Goal: Complete application form

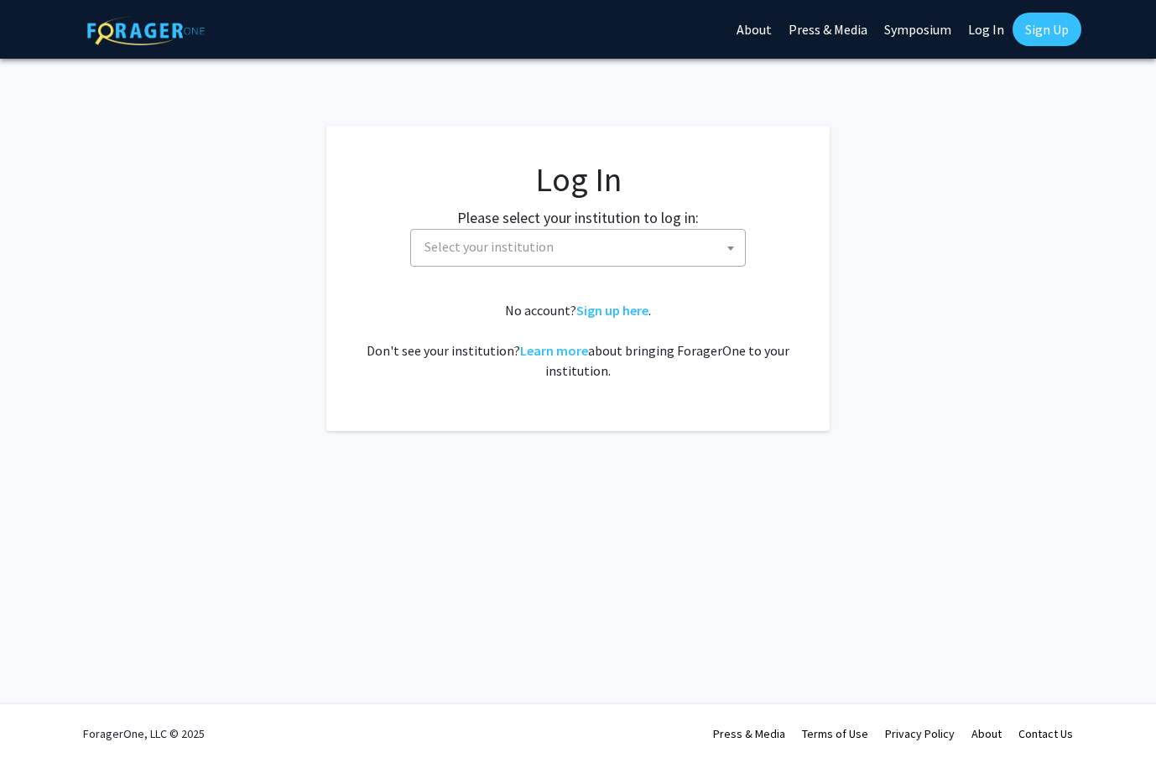
click at [457, 249] on span "Select your institution" at bounding box center [488, 246] width 129 height 17
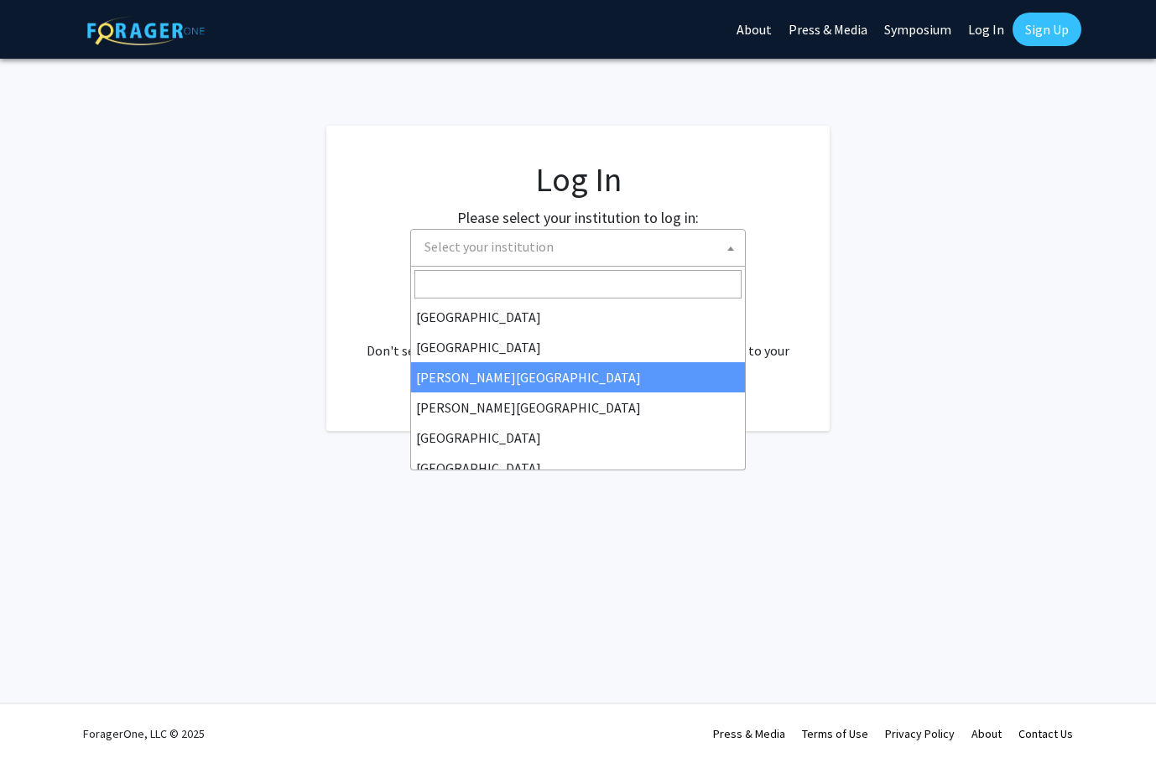
scroll to position [168, 0]
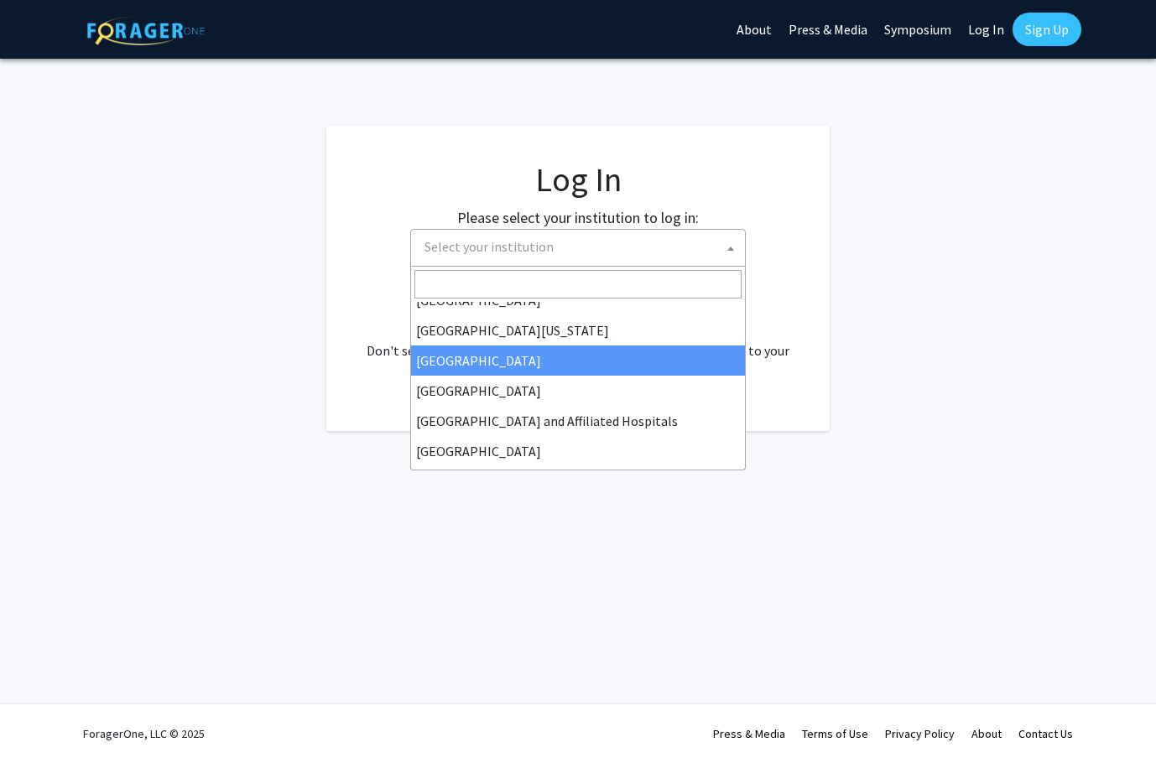
select select "12"
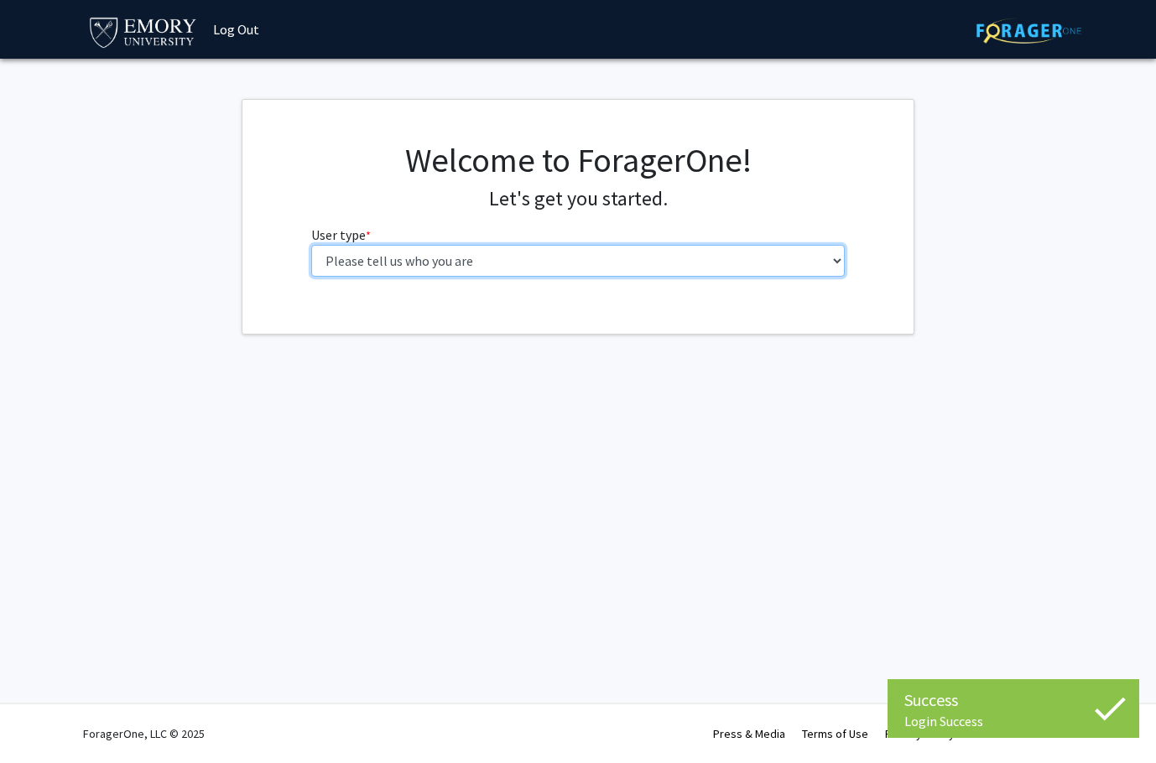
click at [413, 257] on select "Please tell us who you are Undergraduate Student Master's Student Doctoral Cand…" at bounding box center [578, 261] width 534 height 32
select select "5: faculty"
click at [311, 245] on select "Please tell us who you are Undergraduate Student Master's Student Doctoral Cand…" at bounding box center [578, 261] width 534 height 32
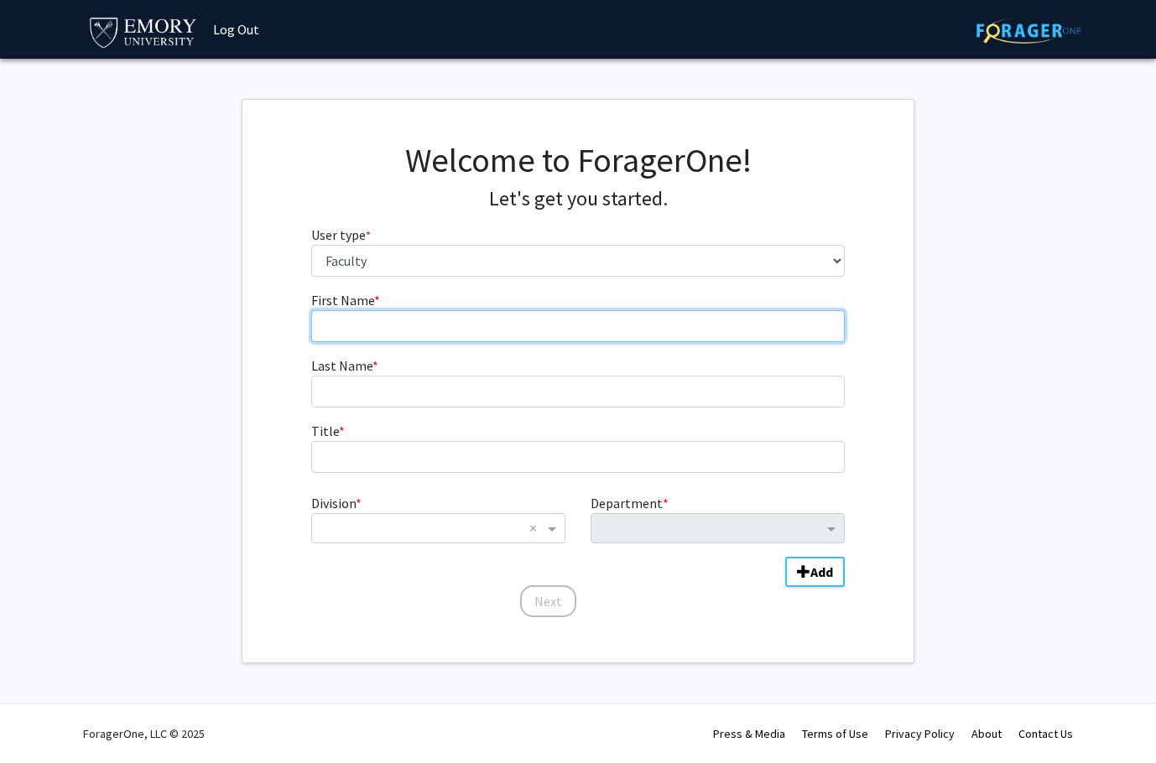
click at [408, 333] on input "First Name * required" at bounding box center [578, 326] width 534 height 32
type input "[PERSON_NAME]"
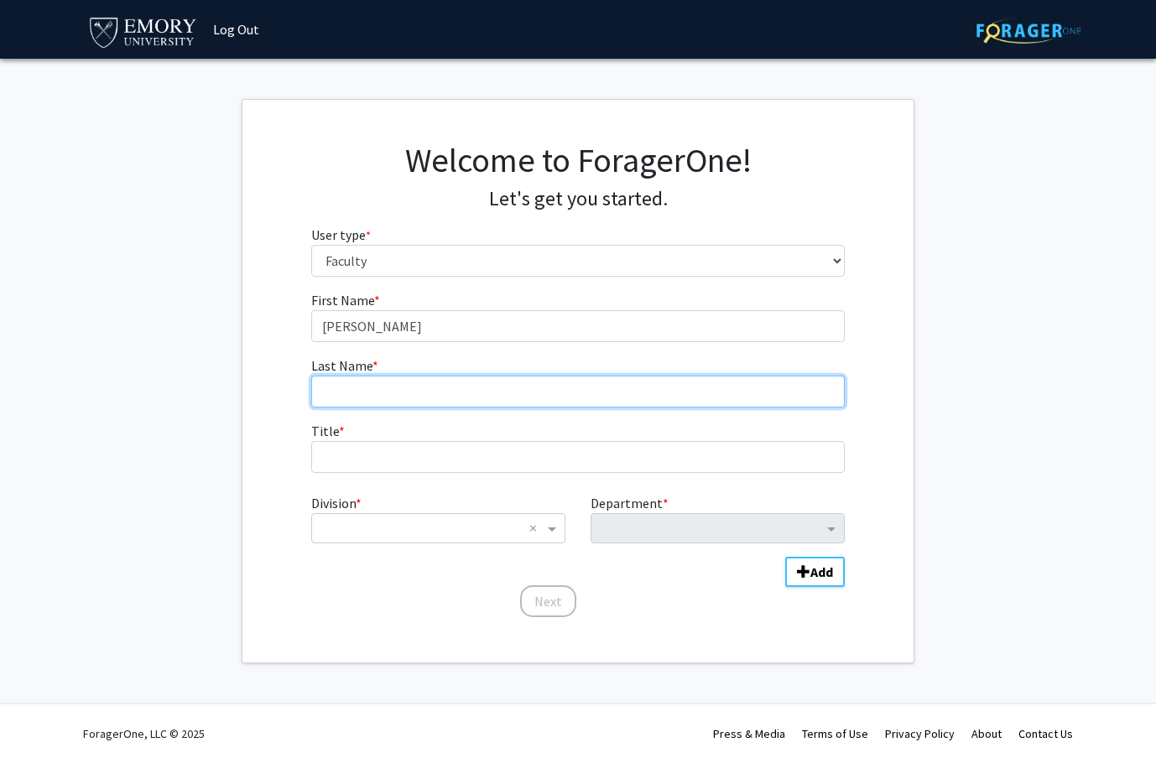
type input "[PERSON_NAME]"
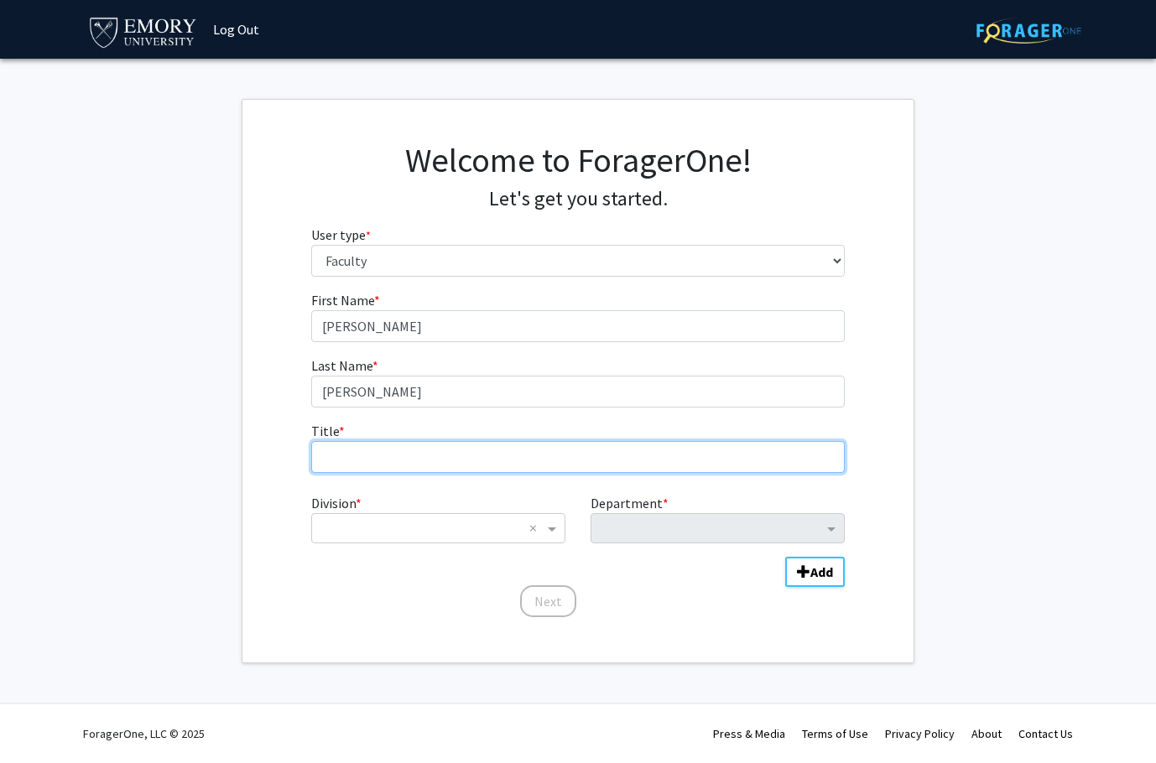
click at [399, 456] on input "Title * required" at bounding box center [578, 457] width 534 height 32
type input "Assistant Professor"
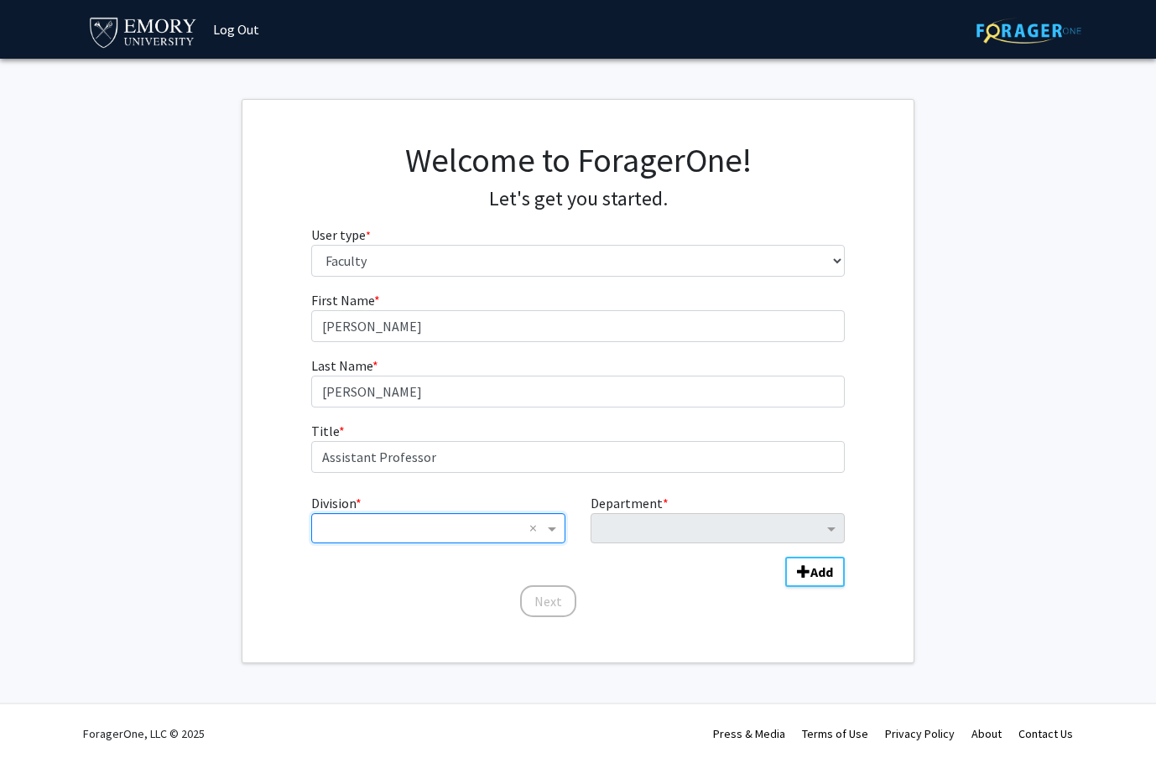
type input "e"
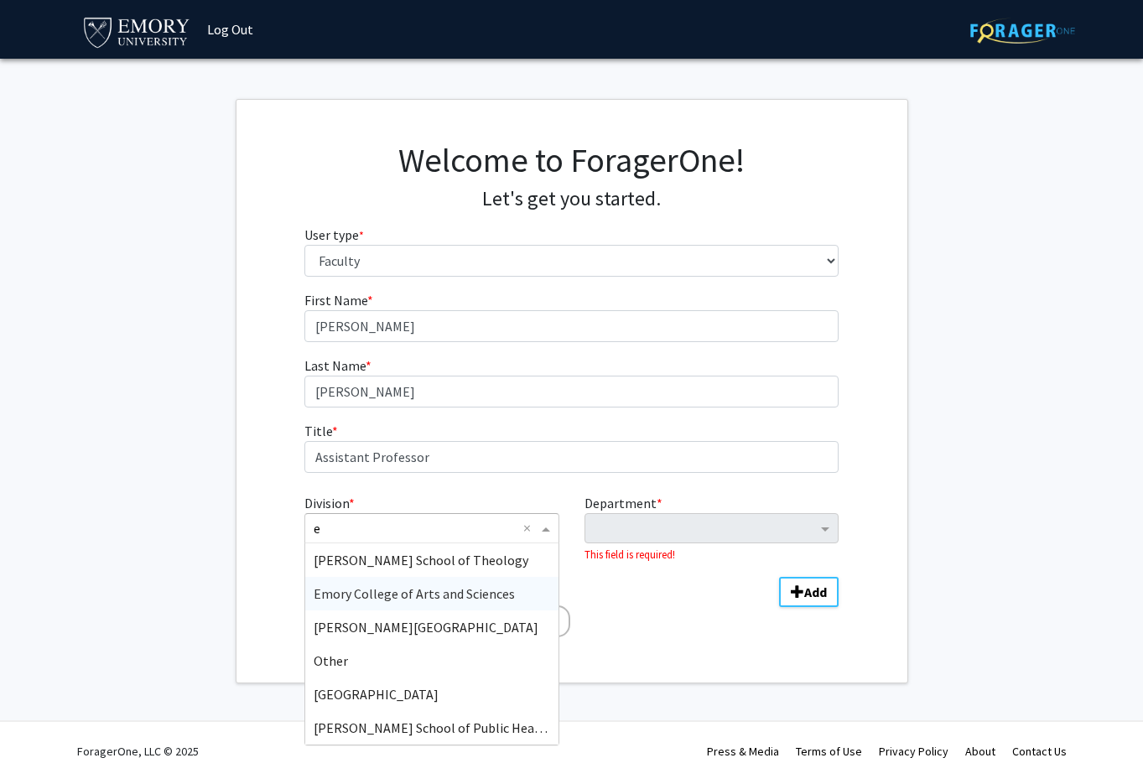
click at [444, 582] on div "Emory College of Arts and Sciences" at bounding box center [431, 594] width 252 height 34
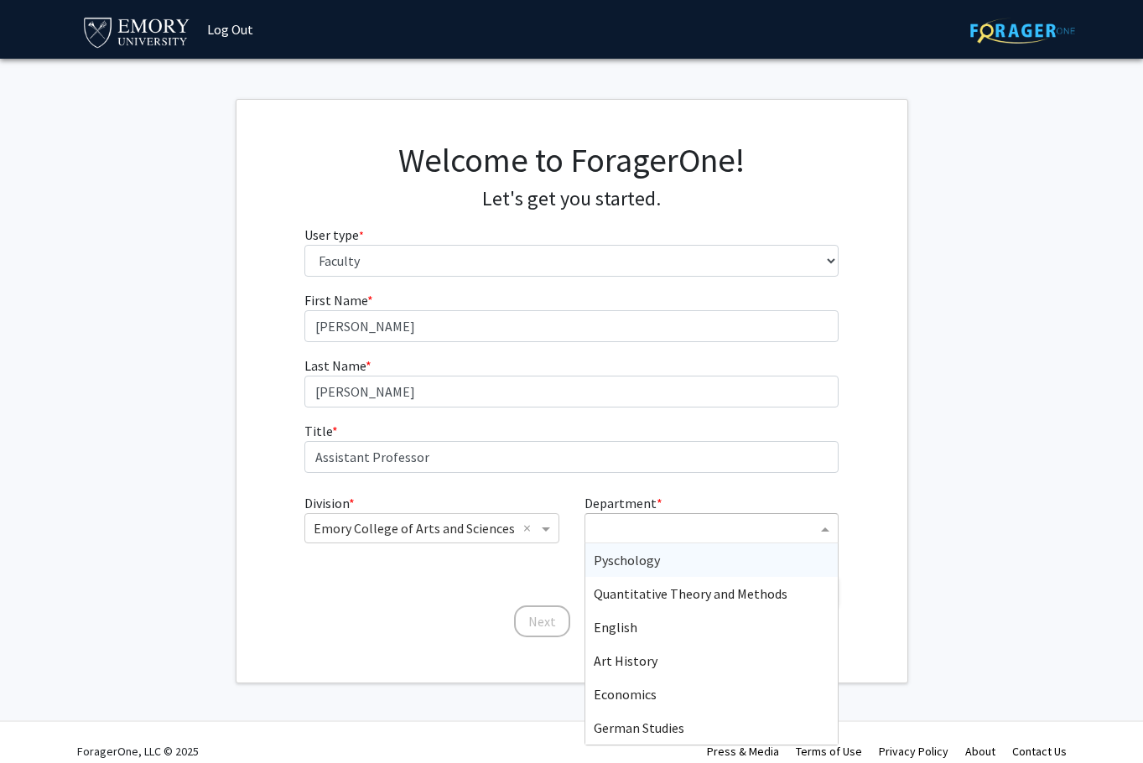
click at [620, 533] on input "Department" at bounding box center [705, 529] width 223 height 20
click at [635, 684] on div "Economics" at bounding box center [711, 695] width 252 height 34
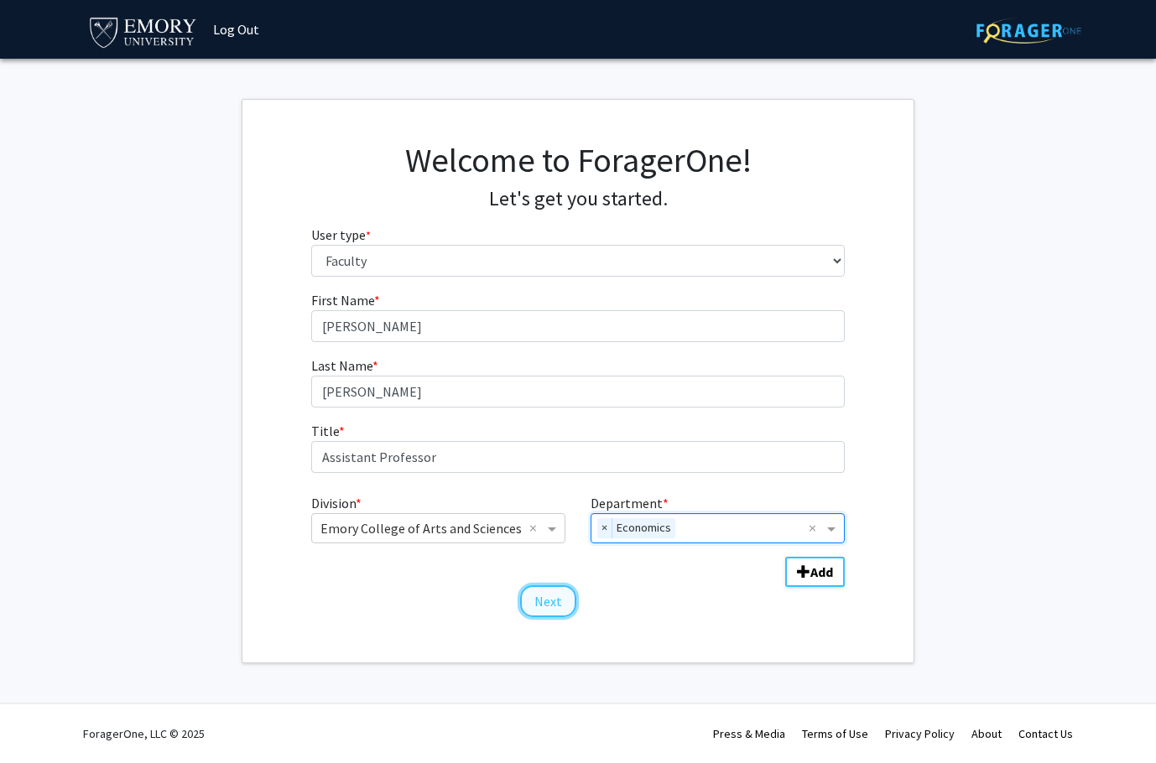
click at [556, 599] on button "Next" at bounding box center [548, 601] width 56 height 32
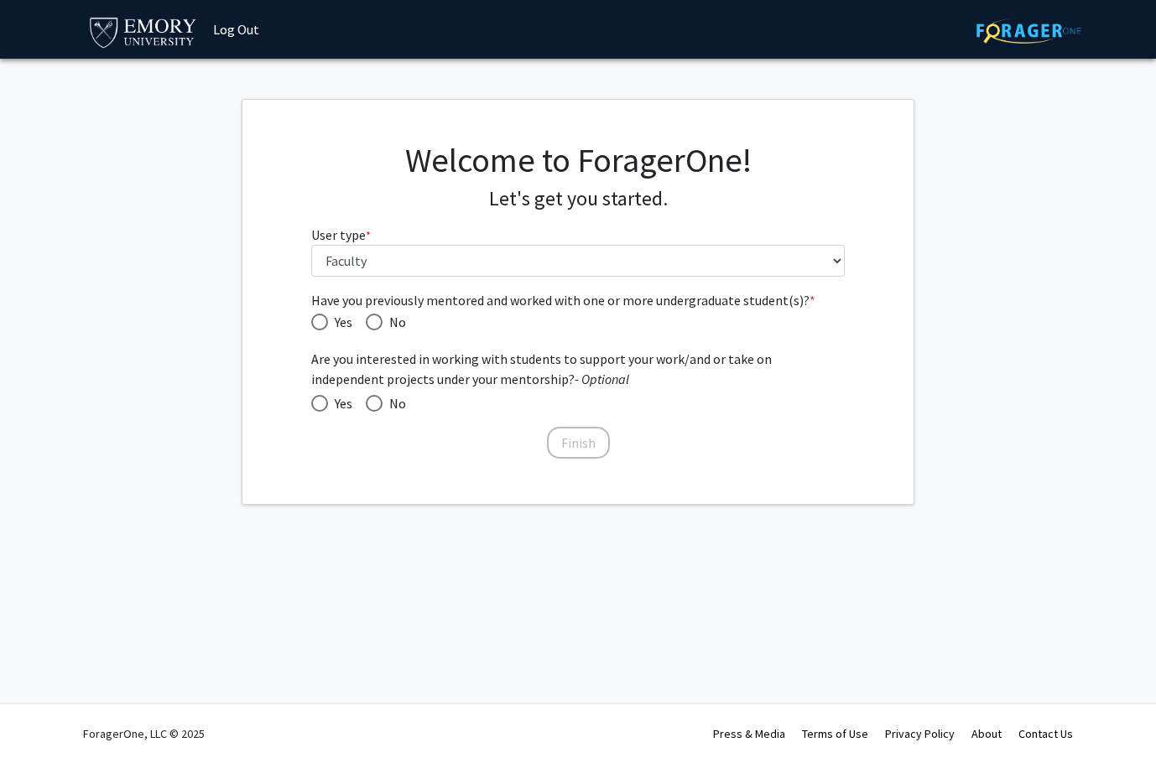
click at [326, 320] on span "Have you previously mentored and worked with one or more undergraduate student(…" at bounding box center [319, 322] width 17 height 17
click at [326, 320] on input "Yes" at bounding box center [319, 322] width 17 height 17
radio input "true"
click at [320, 403] on span at bounding box center [320, 403] width 0 height 0
click at [319, 403] on input "Yes" at bounding box center [319, 403] width 17 height 17
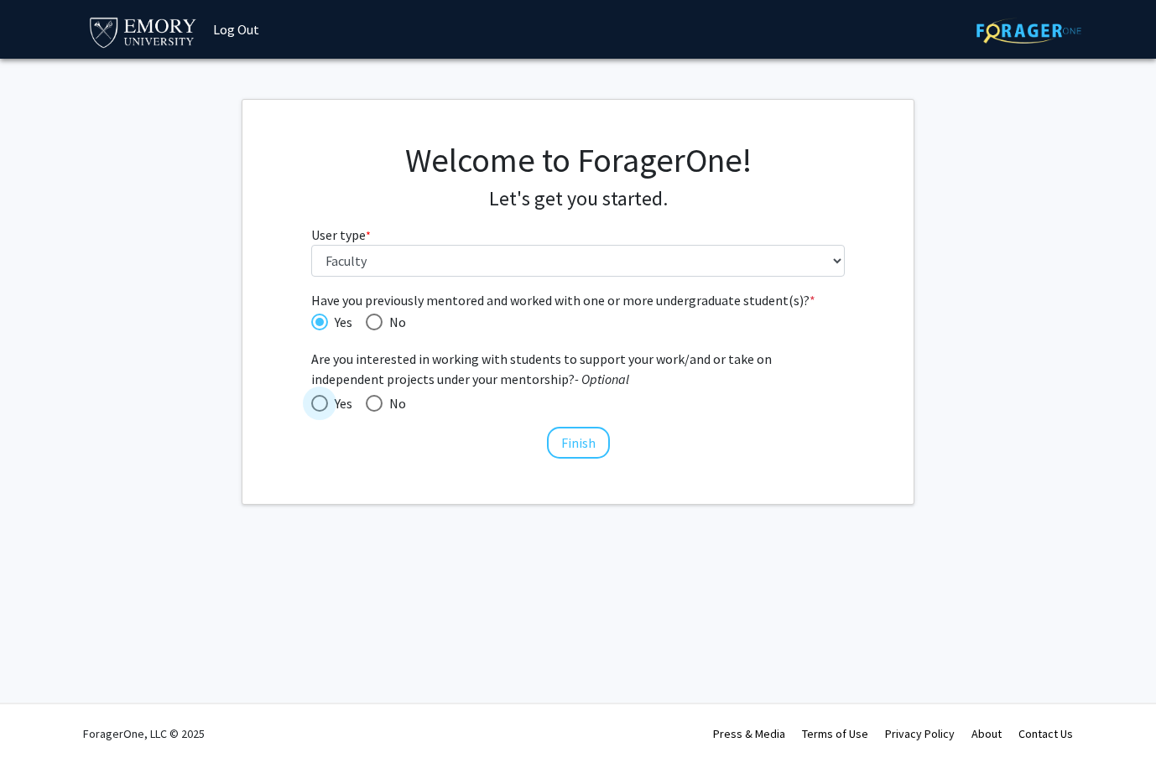
radio input "true"
click at [574, 440] on button "Finish" at bounding box center [578, 443] width 63 height 32
